Goal: Information Seeking & Learning: Learn about a topic

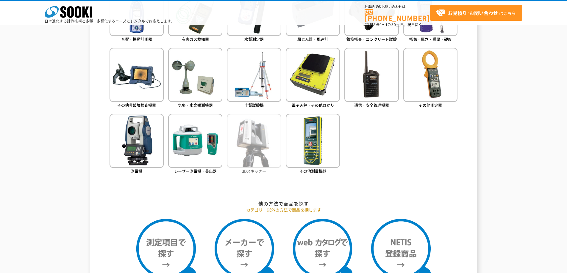
scroll to position [327, 0]
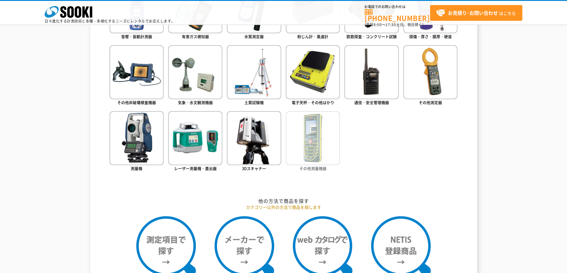
click at [303, 141] on img at bounding box center [313, 138] width 54 height 54
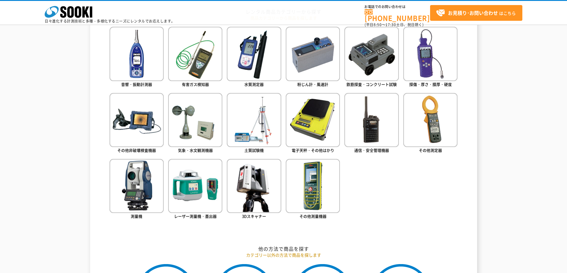
scroll to position [268, 0]
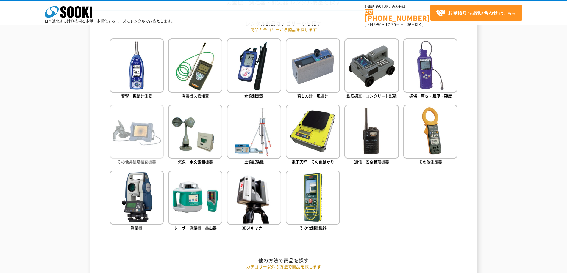
click at [144, 139] on img at bounding box center [136, 132] width 54 height 54
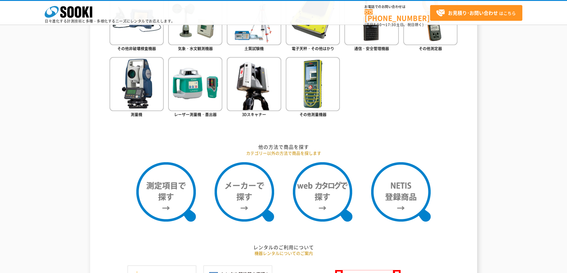
scroll to position [387, 0]
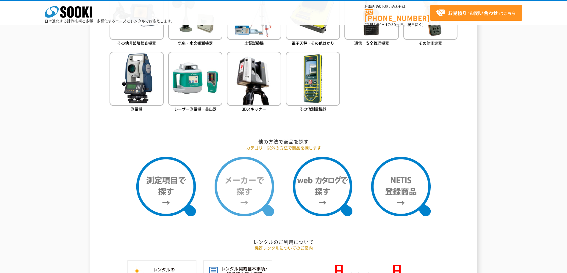
click at [240, 197] on img at bounding box center [243, 186] width 59 height 59
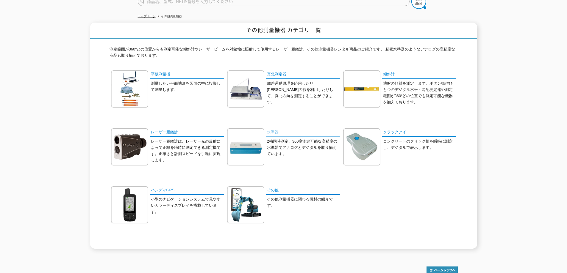
scroll to position [59, 0]
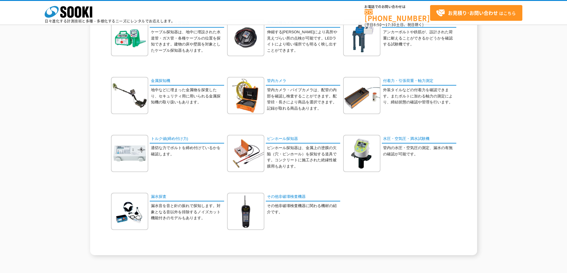
scroll to position [149, 0]
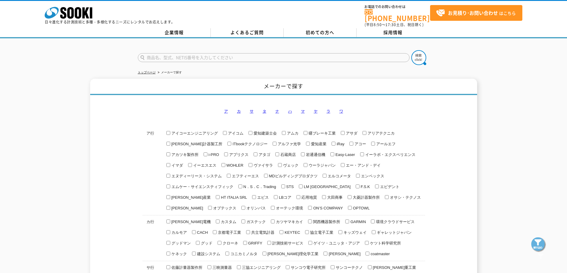
click at [290, 109] on link "ハ" at bounding box center [290, 111] width 4 height 4
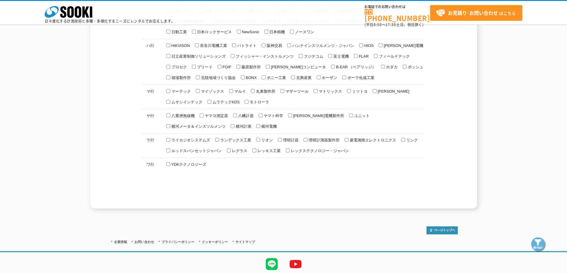
scroll to position [393, 0]
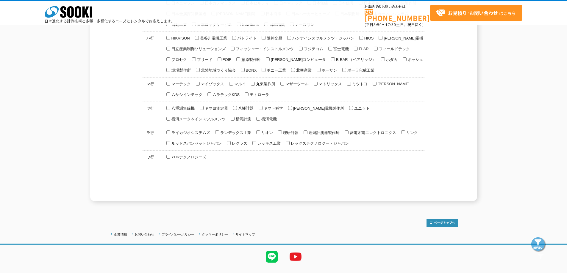
click at [390, 36] on span "日置電機" at bounding box center [402, 38] width 41 height 4
click at [382, 36] on input "[PERSON_NAME]電機" at bounding box center [380, 38] width 4 height 4
checkbox input "true"
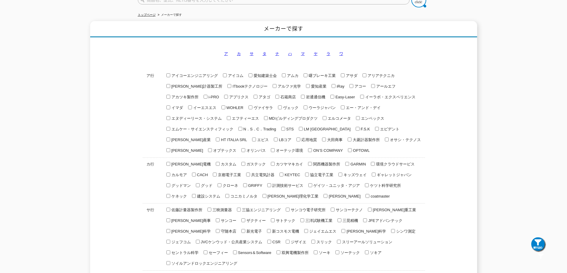
scroll to position [0, 0]
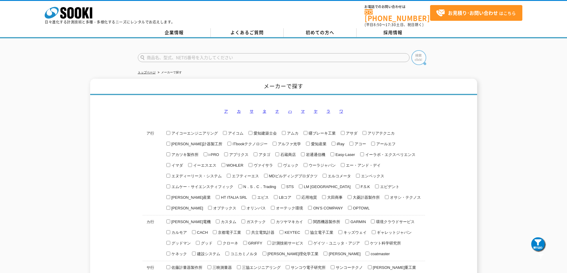
click at [419, 53] on img at bounding box center [418, 57] width 15 height 15
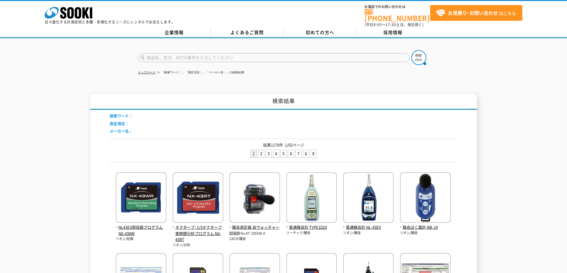
click at [162, 57] on input "text" at bounding box center [274, 57] width 272 height 9
type input "[PERSON_NAME]市"
click at [411, 50] on button at bounding box center [418, 57] width 15 height 15
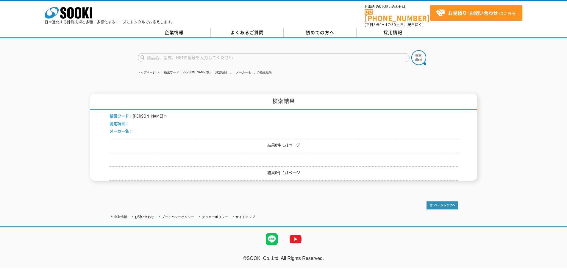
click at [171, 57] on input "text" at bounding box center [274, 57] width 272 height 9
type input "ｊ"
type input "[PERSON_NAME]"
click at [411, 50] on button at bounding box center [418, 57] width 15 height 15
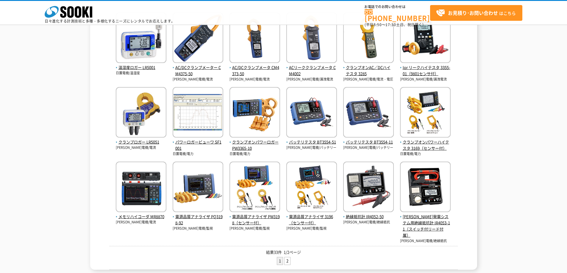
scroll to position [149, 0]
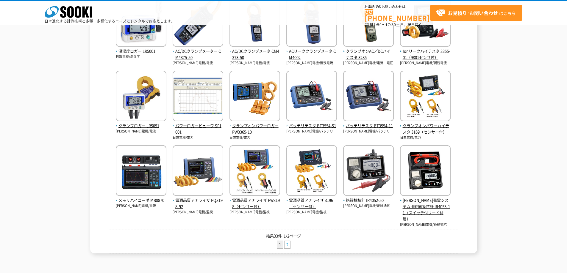
click at [284, 246] on link "2" at bounding box center [287, 244] width 6 height 7
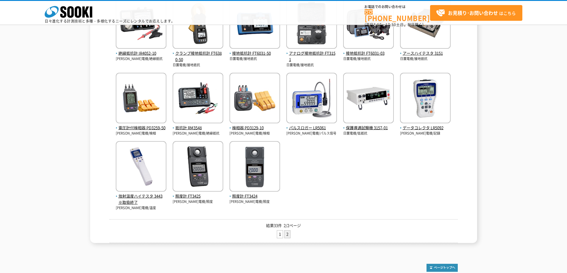
scroll to position [149, 0]
